Goal: Transaction & Acquisition: Purchase product/service

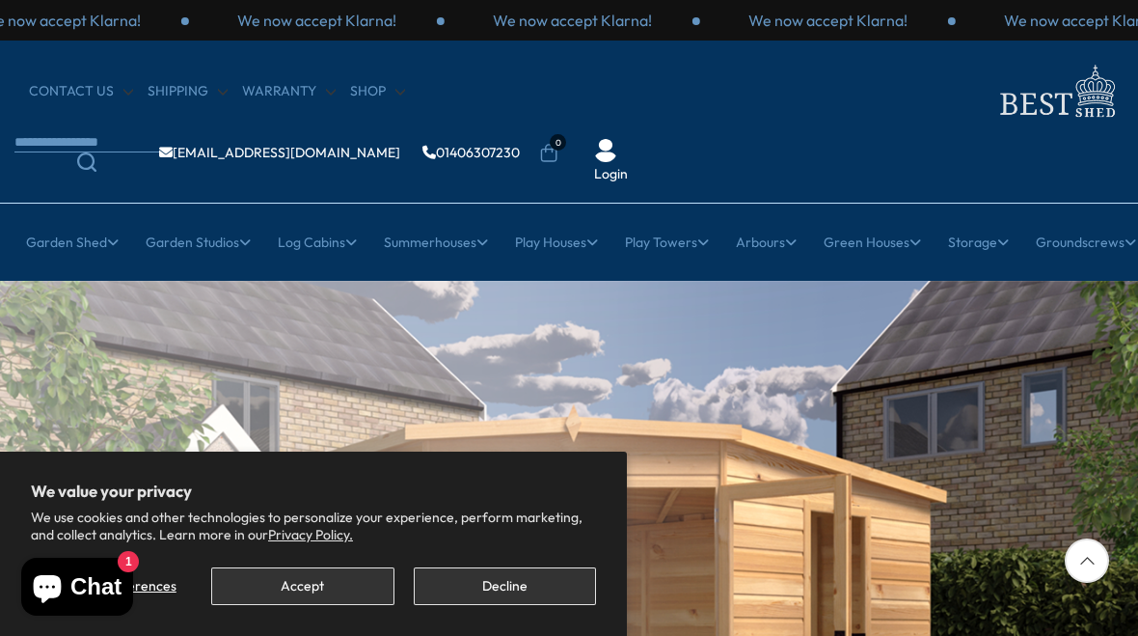
click at [311, 583] on button "Accept" at bounding box center [302, 586] width 182 height 38
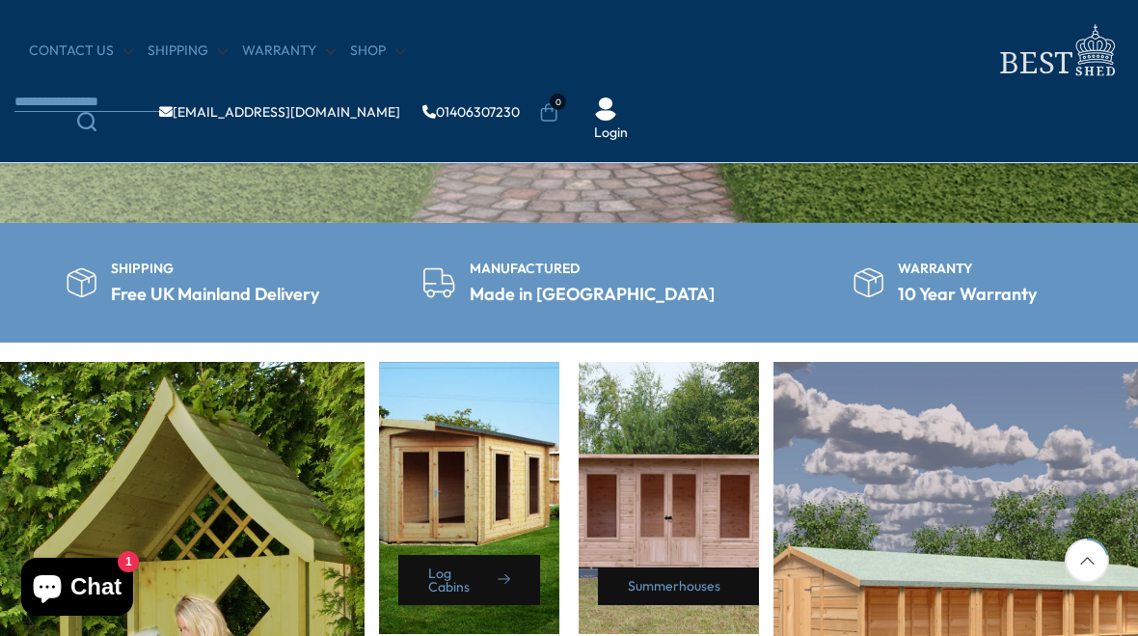
click at [159, 112] on link "Search" at bounding box center [86, 121] width 145 height 19
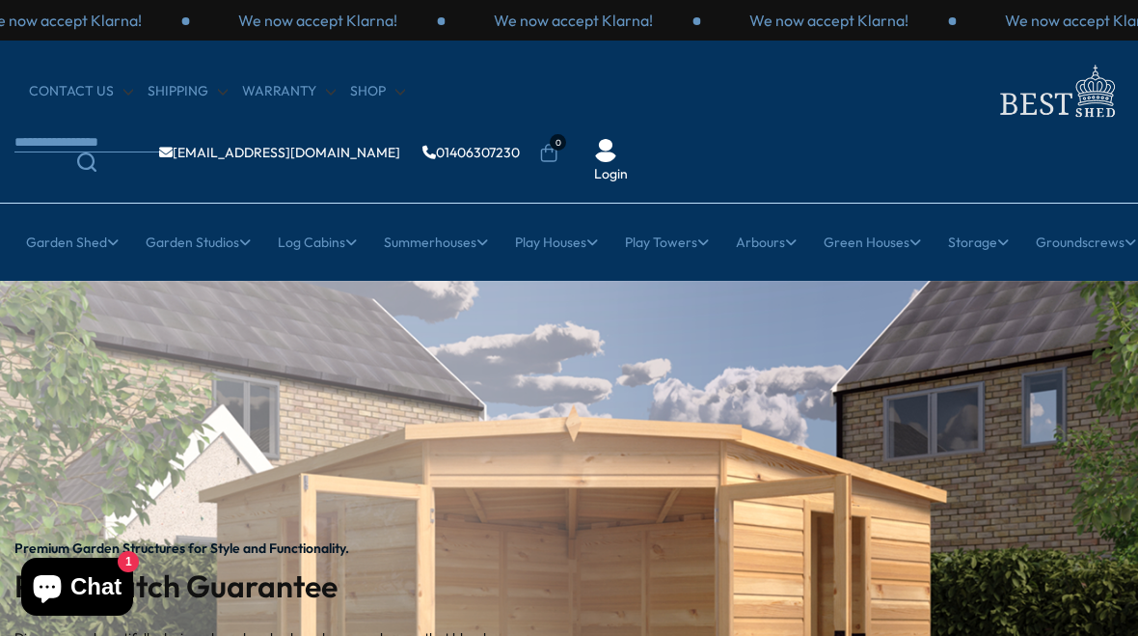
click at [607, 73] on body "We value your privacy We use cookies and other technologies to personalize your…" at bounding box center [569, 318] width 1138 height 636
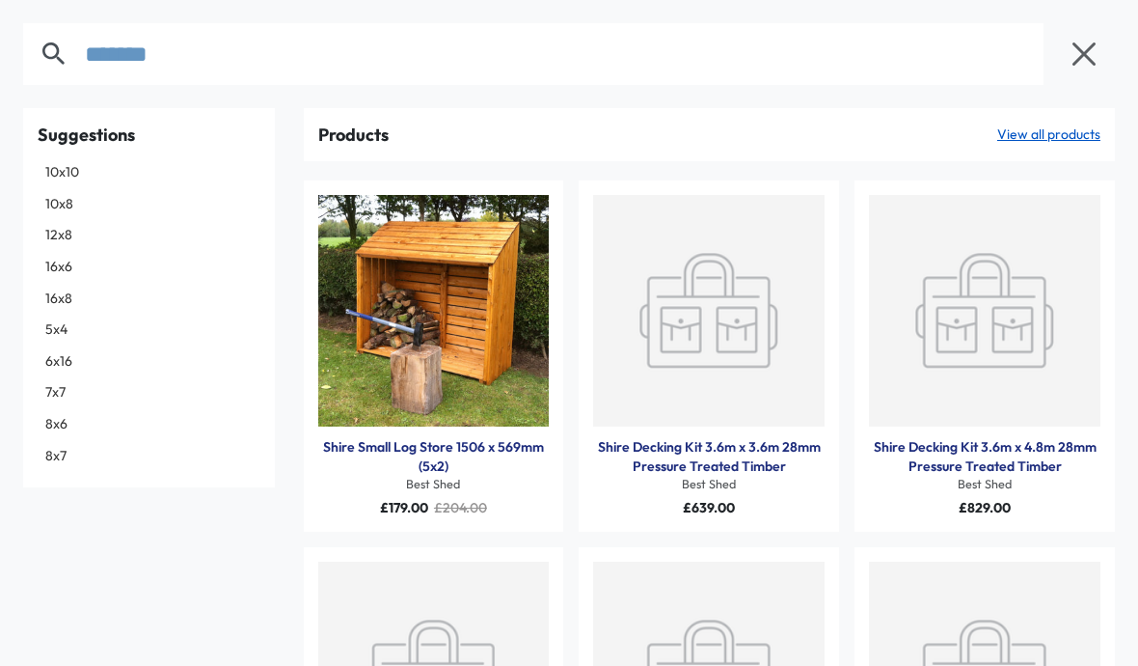
type input "*******"
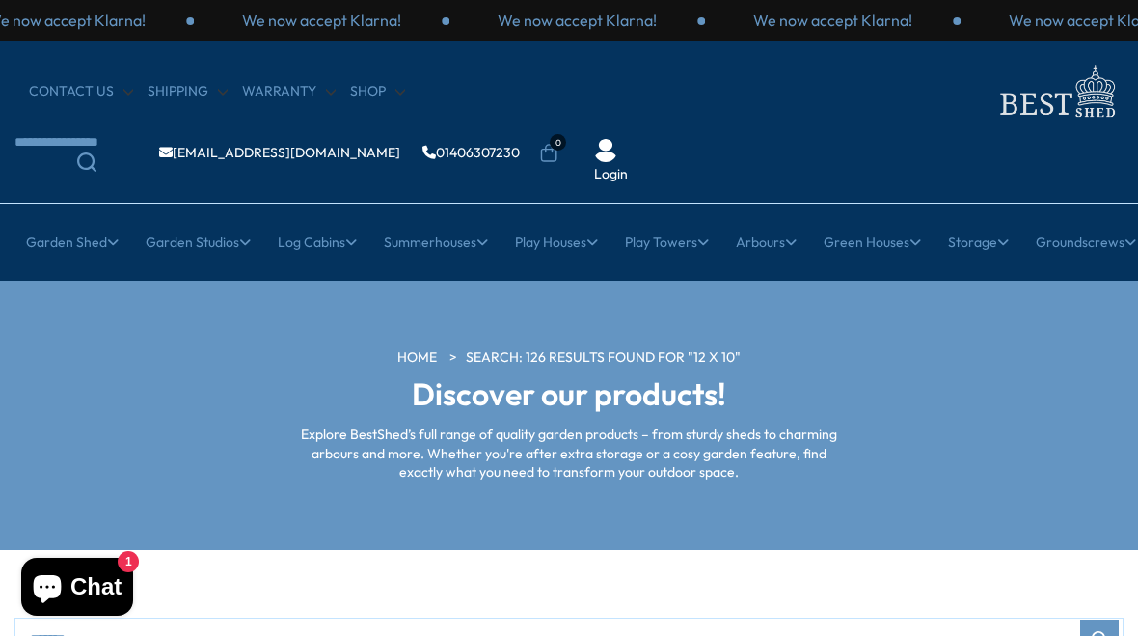
click at [181, 378] on link "Wooden Sheds" at bounding box center [182, 395] width 94 height 34
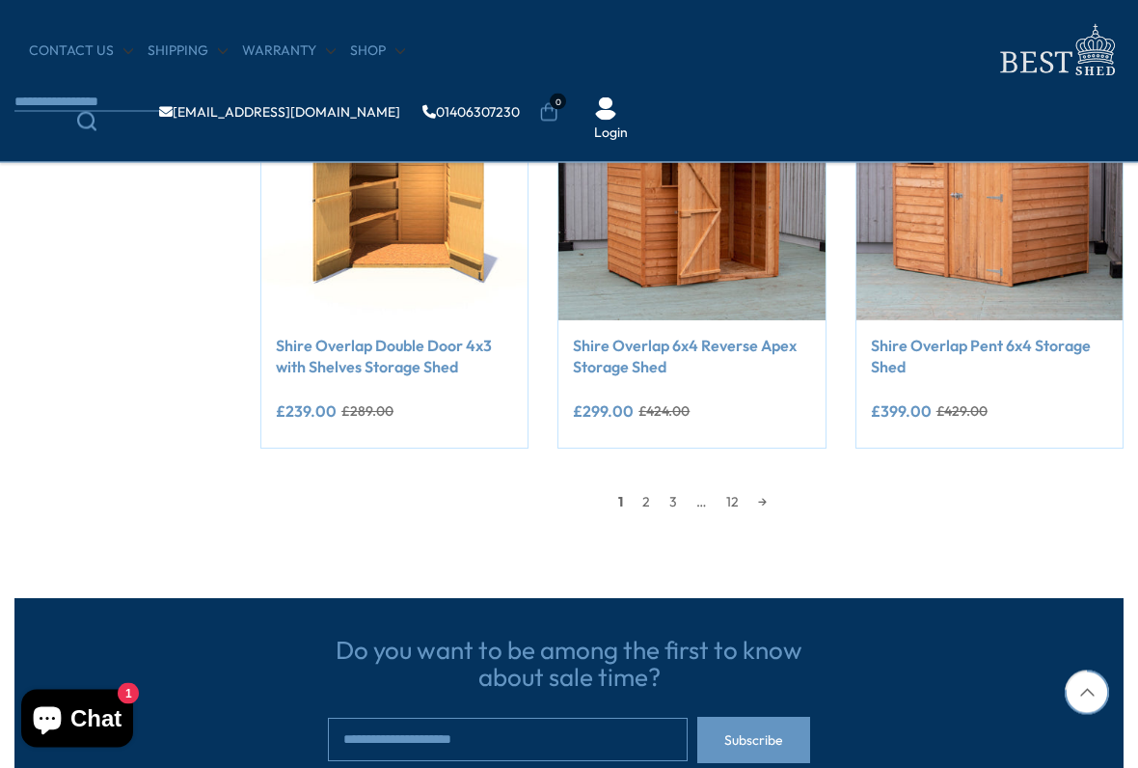
scroll to position [1658, 0]
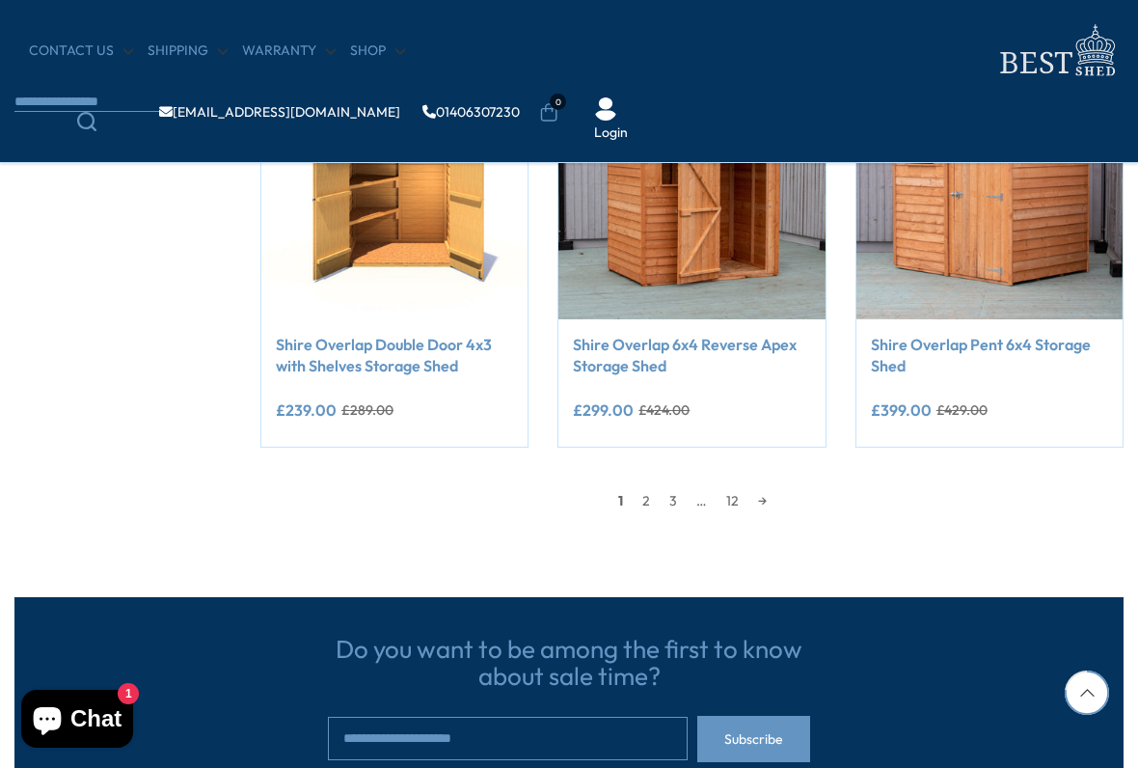
click at [656, 504] on link "2" at bounding box center [646, 500] width 27 height 29
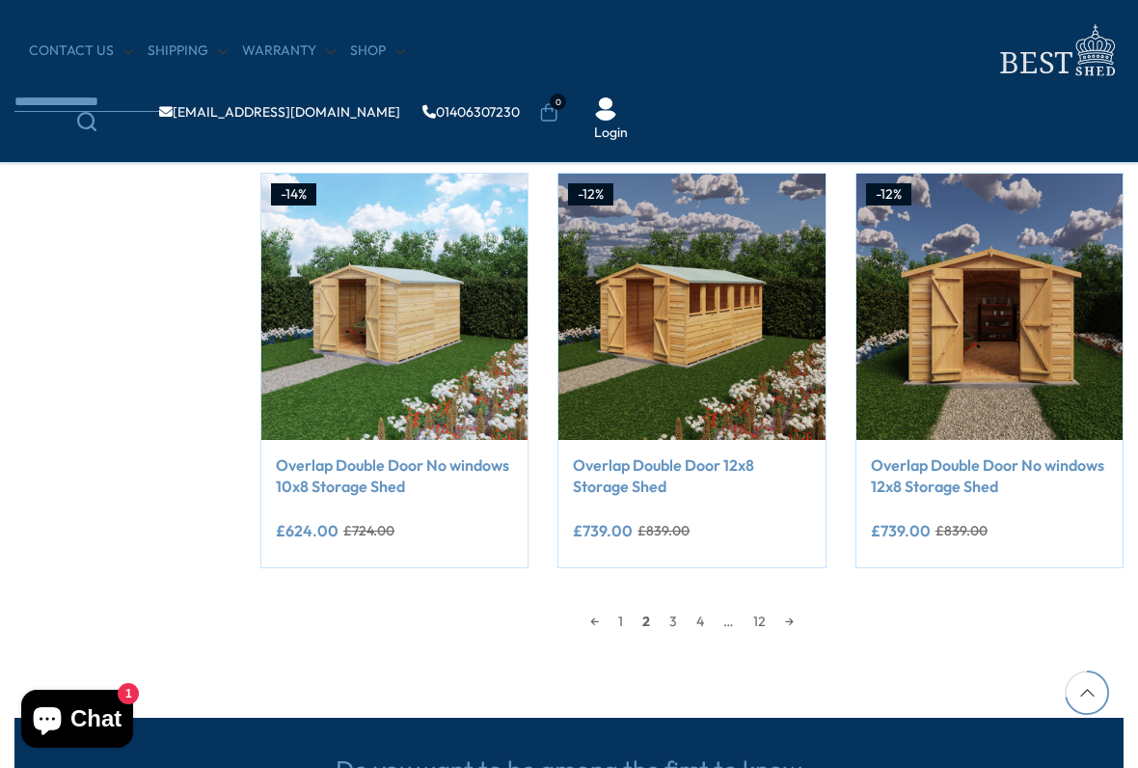
scroll to position [1539, 0]
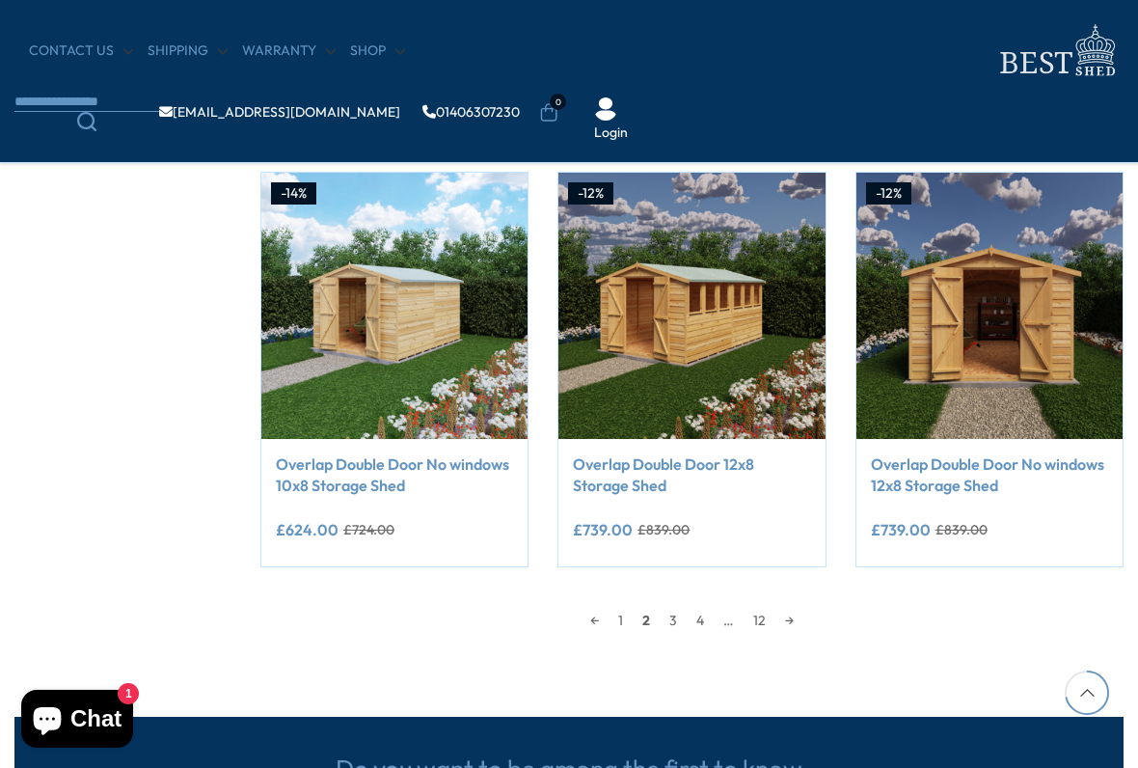
click at [684, 616] on link "3" at bounding box center [673, 620] width 27 height 29
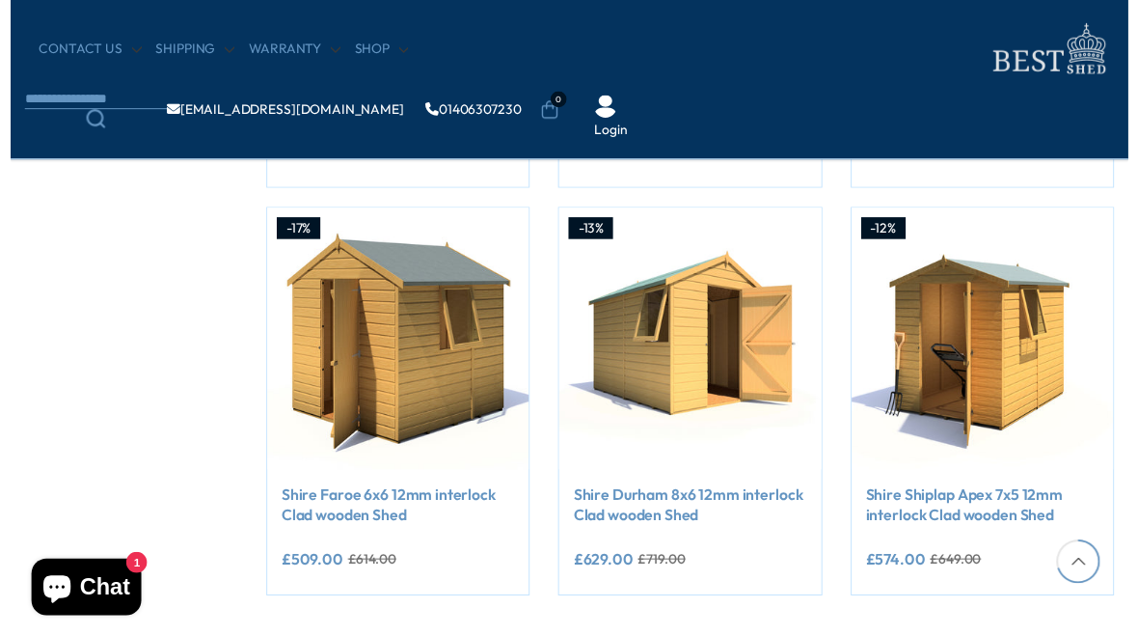
scroll to position [1553, 0]
